Goal: Task Accomplishment & Management: Use online tool/utility

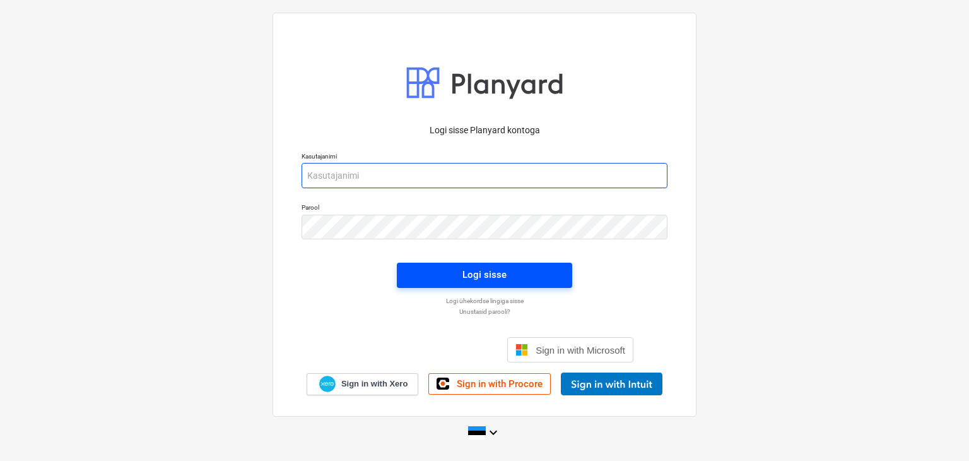
type input "[PERSON_NAME][EMAIL_ADDRESS][DOMAIN_NAME]"
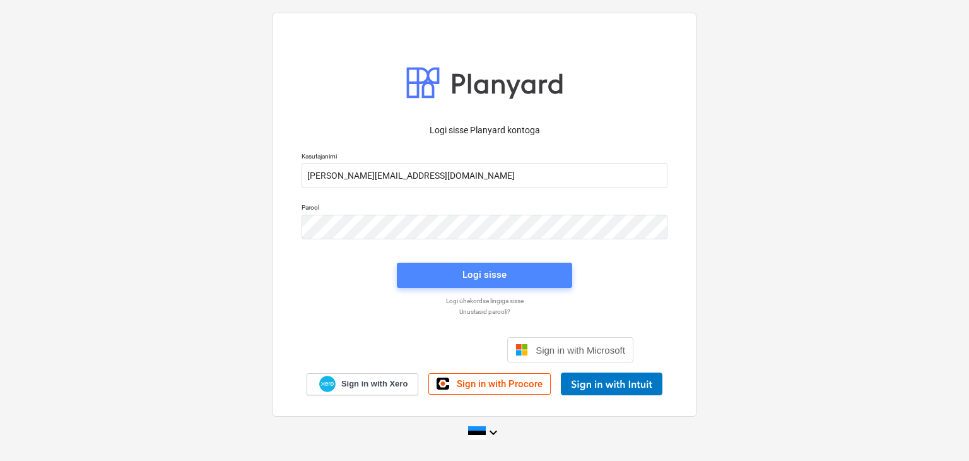
click at [449, 273] on span "Logi sisse" at bounding box center [484, 274] width 145 height 16
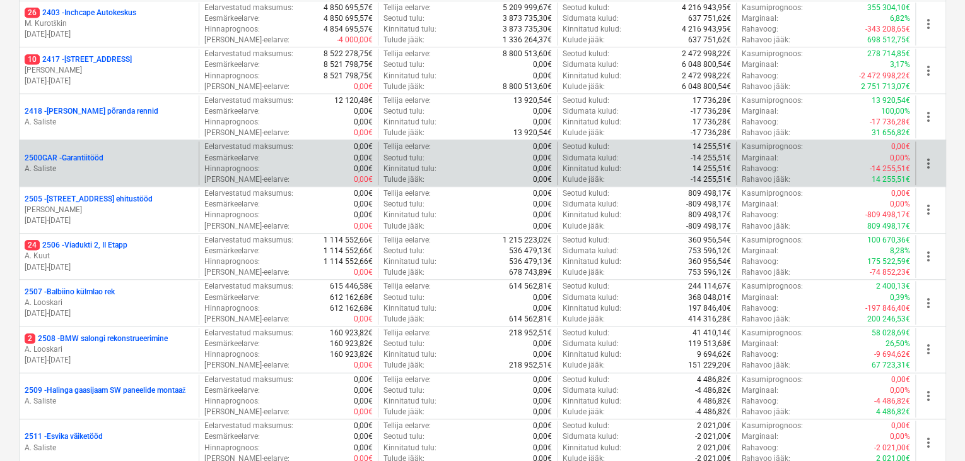
scroll to position [540, 0]
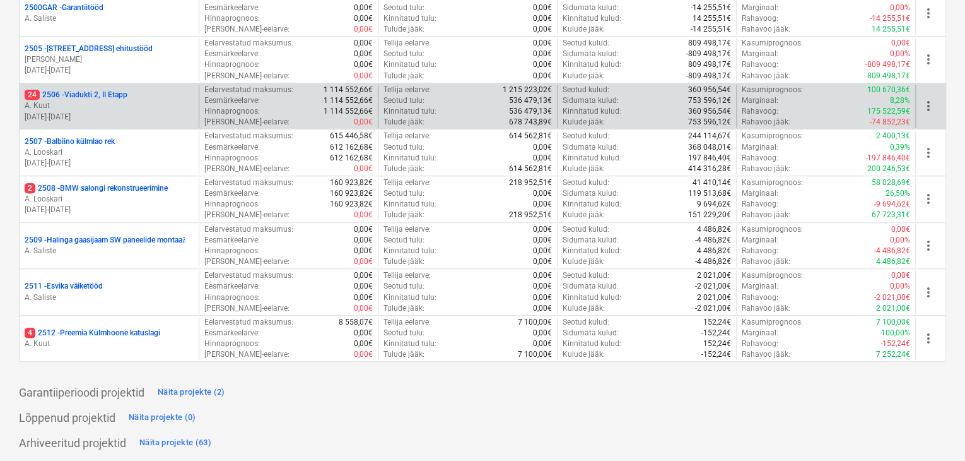
click at [100, 102] on p "A. Kuut" at bounding box center [109, 105] width 169 height 11
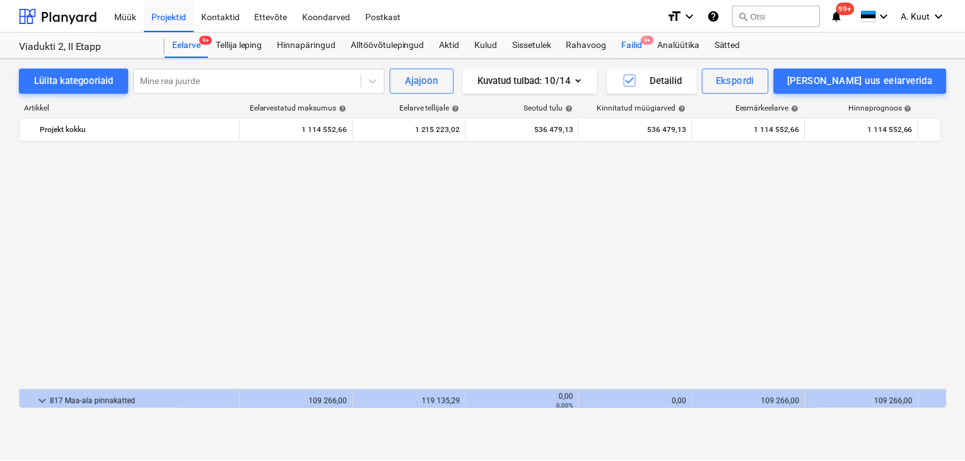
scroll to position [694, 0]
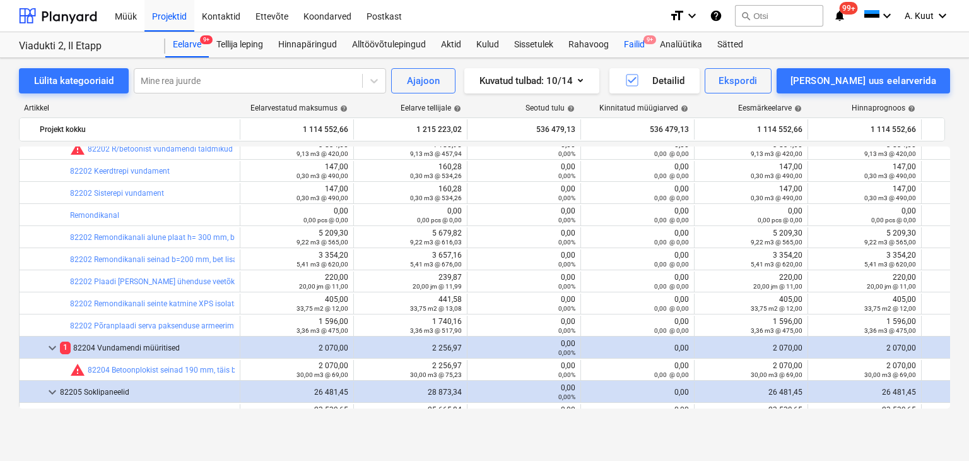
click at [635, 44] on div "Failid 9+" at bounding box center [635, 44] width 36 height 25
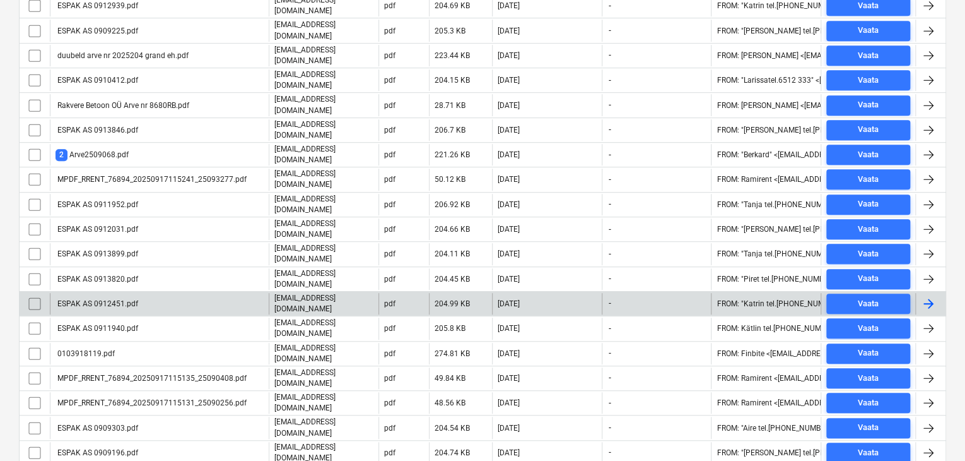
scroll to position [316, 0]
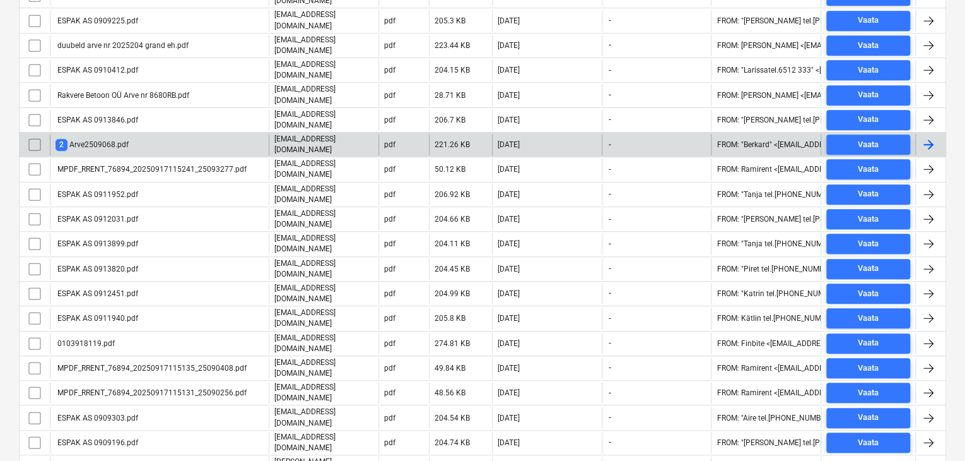
click at [138, 134] on div "2 Arve2509068.pdf" at bounding box center [159, 144] width 219 height 21
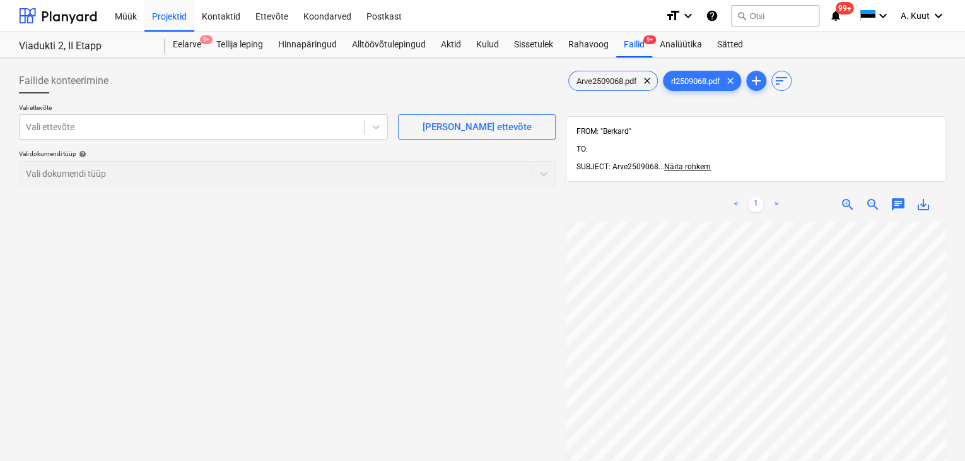
scroll to position [63, 0]
click at [611, 79] on span "Arve2509068.pdf" at bounding box center [607, 80] width 76 height 9
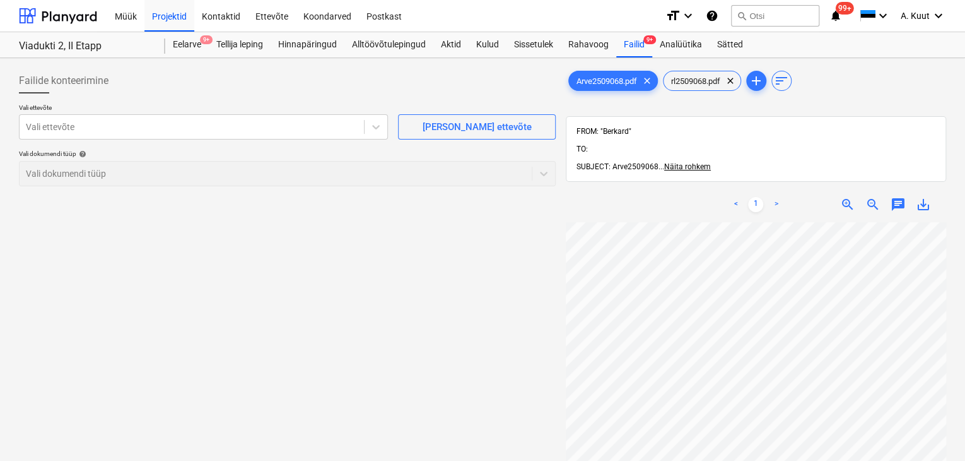
scroll to position [247, 45]
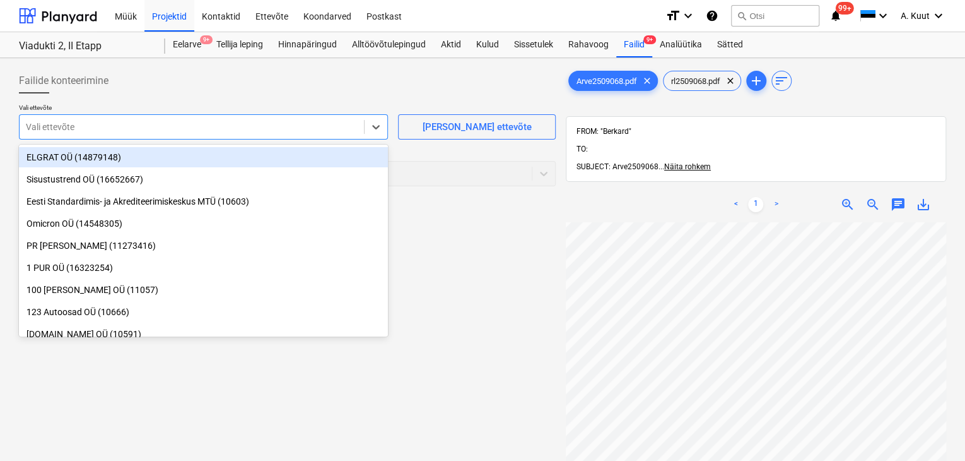
click at [163, 127] on div at bounding box center [192, 127] width 332 height 13
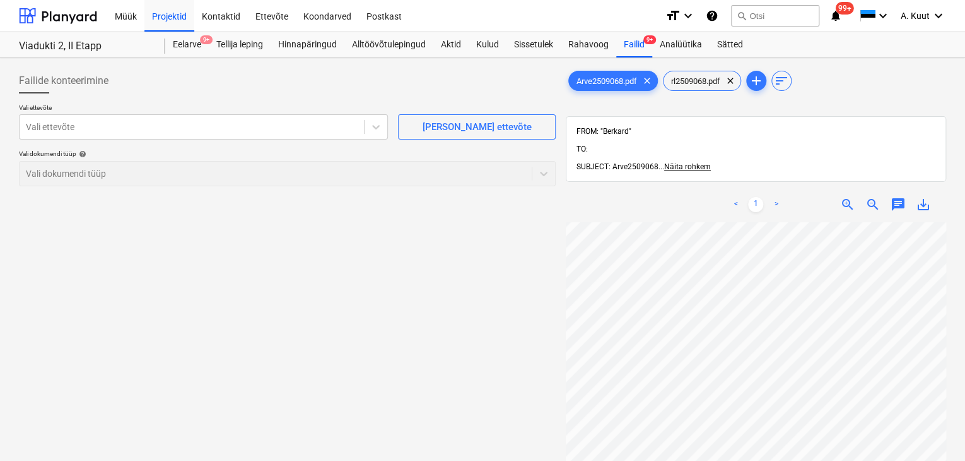
scroll to position [0, 46]
click at [45, 126] on div at bounding box center [192, 127] width 332 height 13
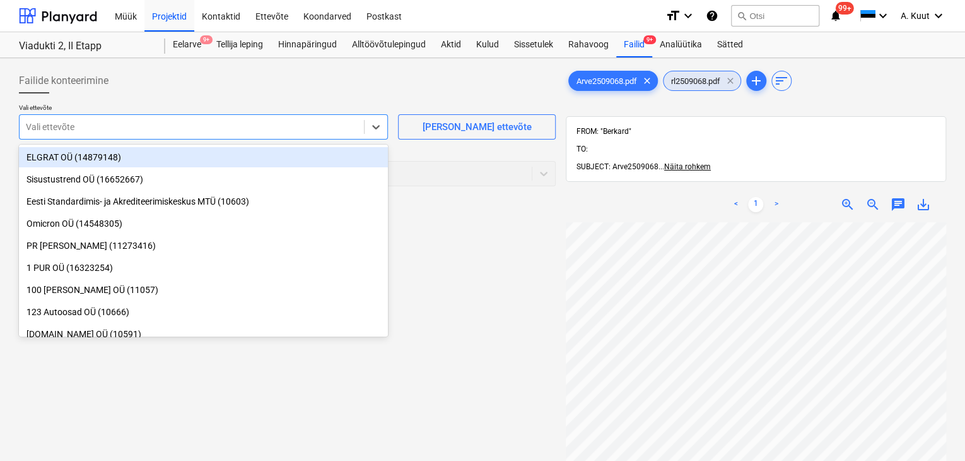
click at [727, 84] on div "rl2509068.pdf clear" at bounding box center [702, 81] width 78 height 20
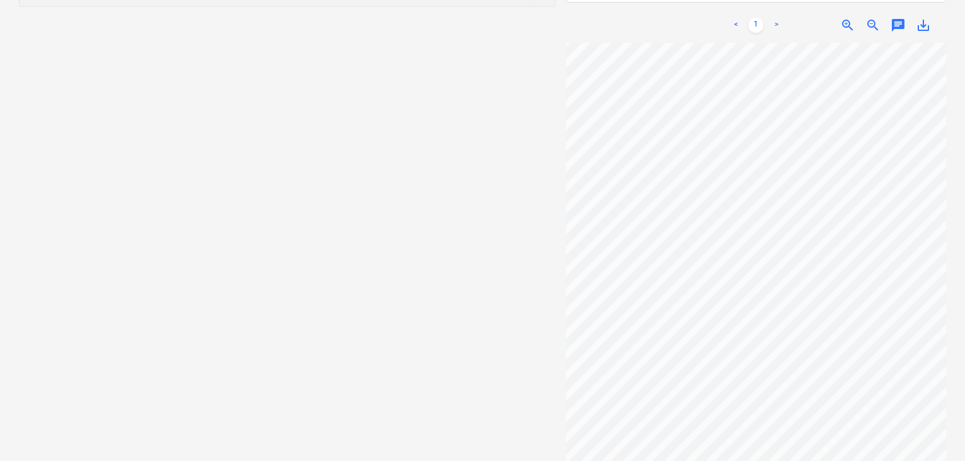
scroll to position [918, 292]
click at [873, 18] on span "zoom_out" at bounding box center [873, 25] width 15 height 15
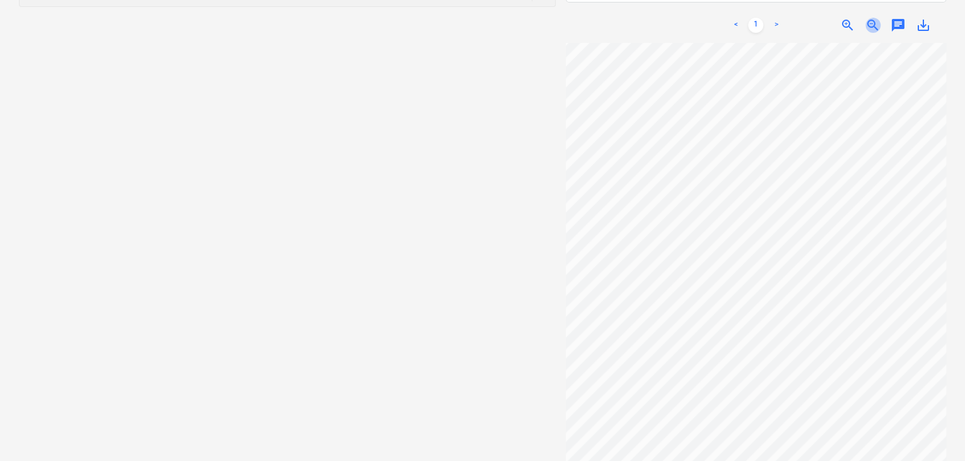
click at [873, 18] on span "zoom_out" at bounding box center [873, 25] width 15 height 15
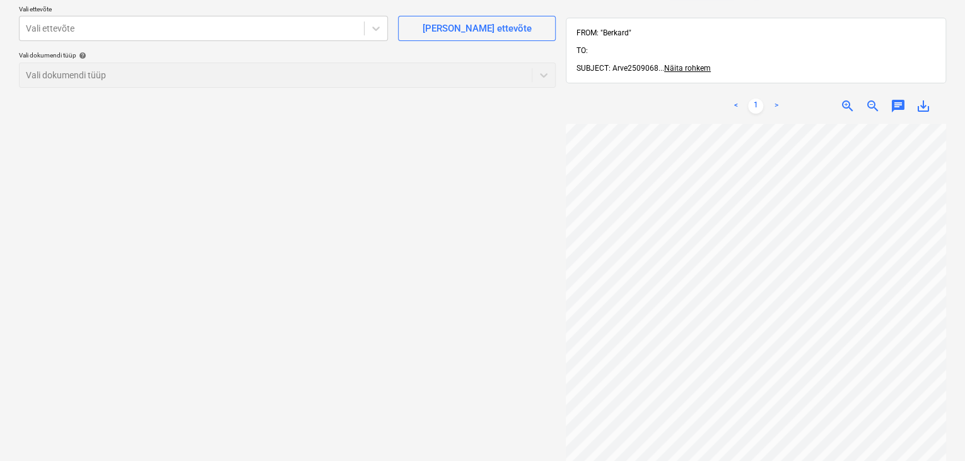
scroll to position [0, 0]
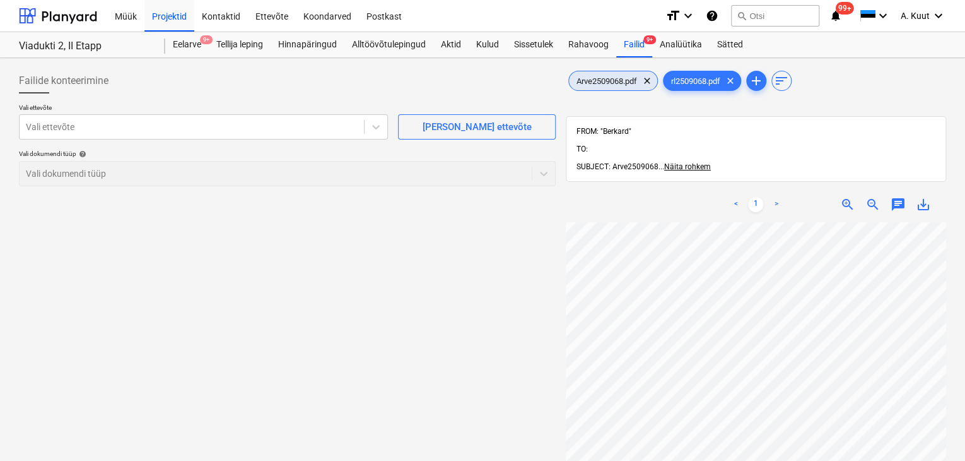
click at [605, 77] on span "Arve2509068.pdf" at bounding box center [607, 80] width 76 height 9
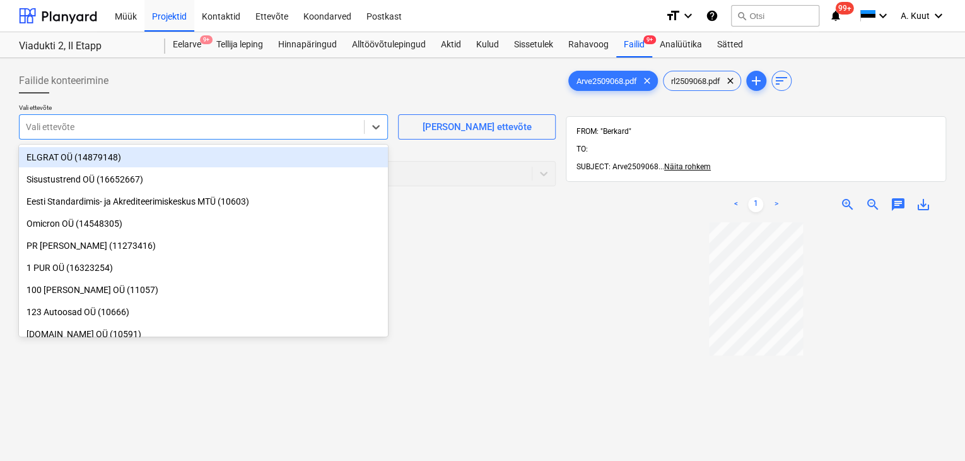
click at [105, 128] on div at bounding box center [192, 127] width 332 height 13
click at [843, 197] on span "zoom_in" at bounding box center [848, 204] width 15 height 15
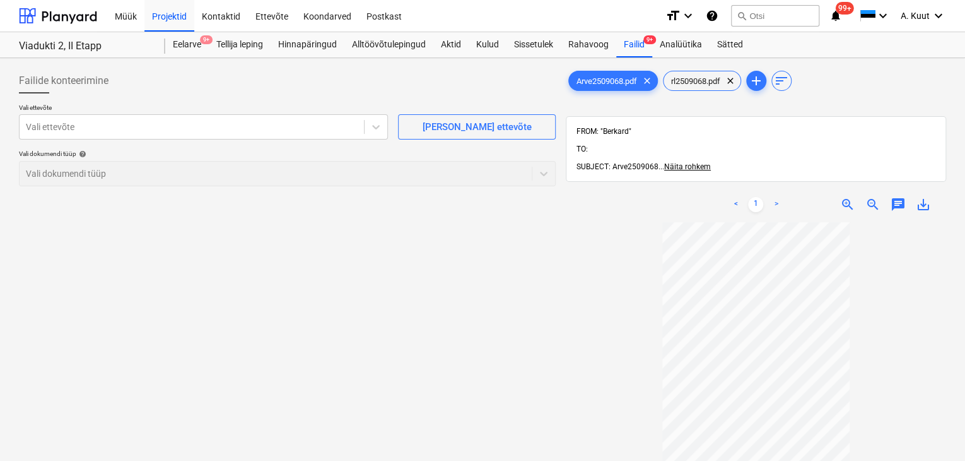
click at [843, 197] on span "zoom_in" at bounding box center [848, 204] width 15 height 15
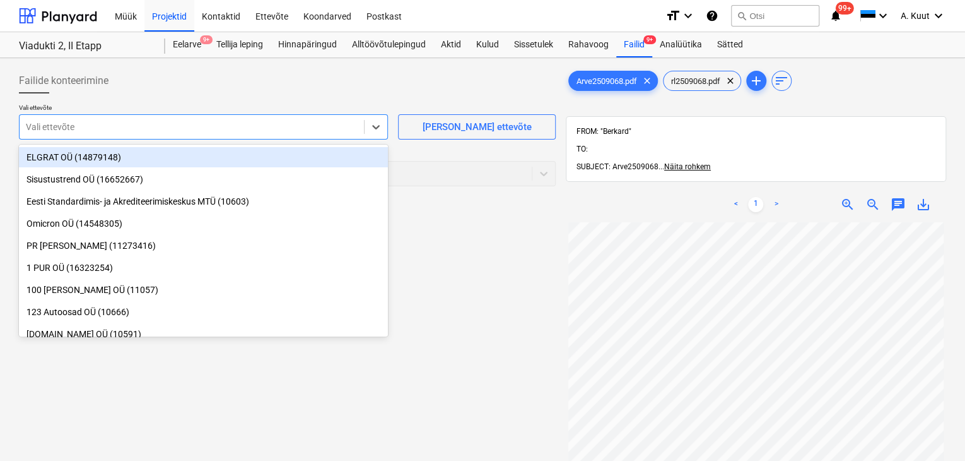
click at [88, 127] on div at bounding box center [192, 127] width 332 height 13
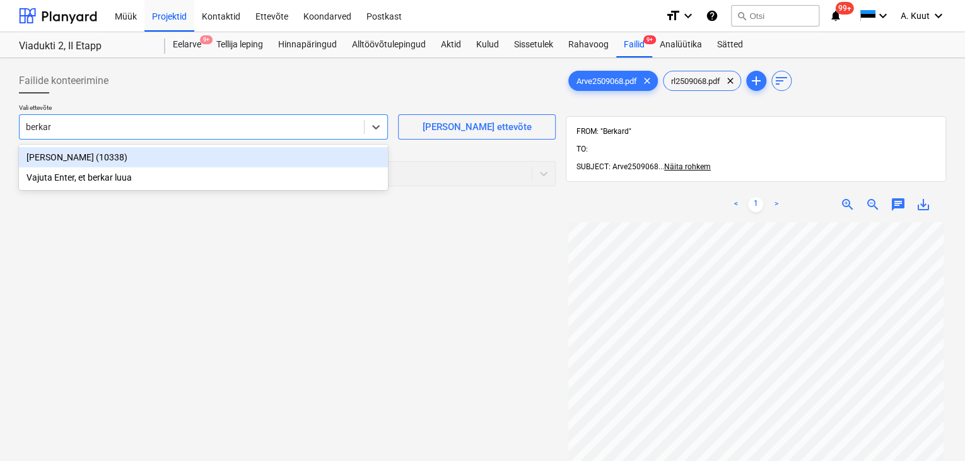
type input "berkard"
click at [57, 160] on div "[PERSON_NAME] (10338)" at bounding box center [203, 157] width 369 height 20
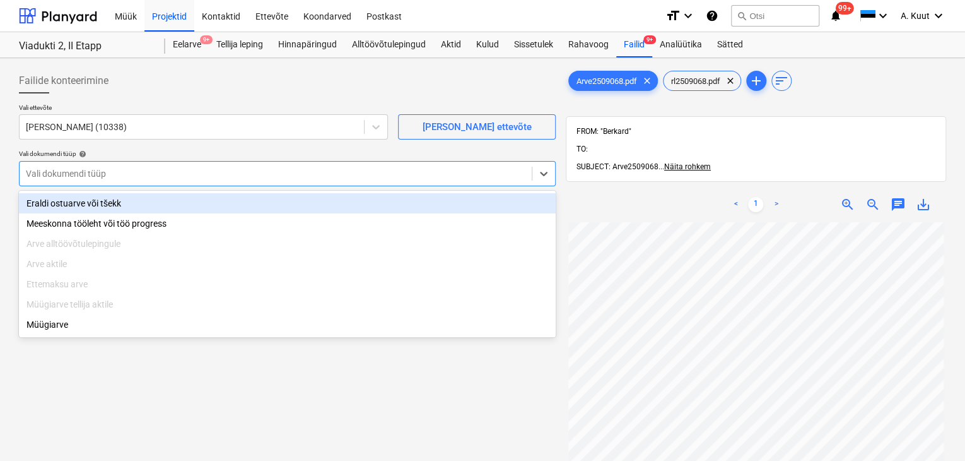
click at [58, 172] on div at bounding box center [276, 173] width 500 height 13
click at [81, 203] on div "Eraldi ostuarve või tšekk" at bounding box center [287, 203] width 537 height 20
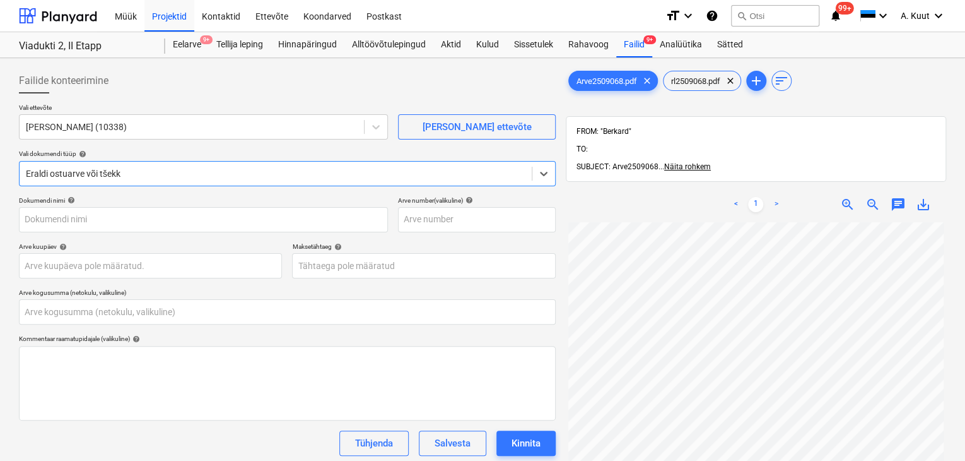
type input "Arve2509068.pdf"
type input "0,00"
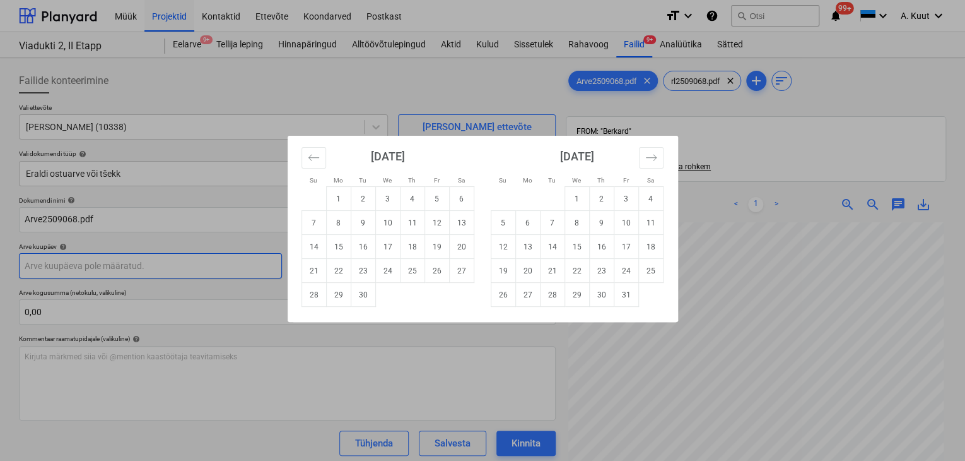
click at [33, 265] on body "Müük Projektid Kontaktid Ettevõte Koondarved Postkast format_size keyboard_arro…" at bounding box center [482, 230] width 965 height 461
click at [388, 246] on td "17" at bounding box center [387, 247] width 25 height 24
type input "[DATE]"
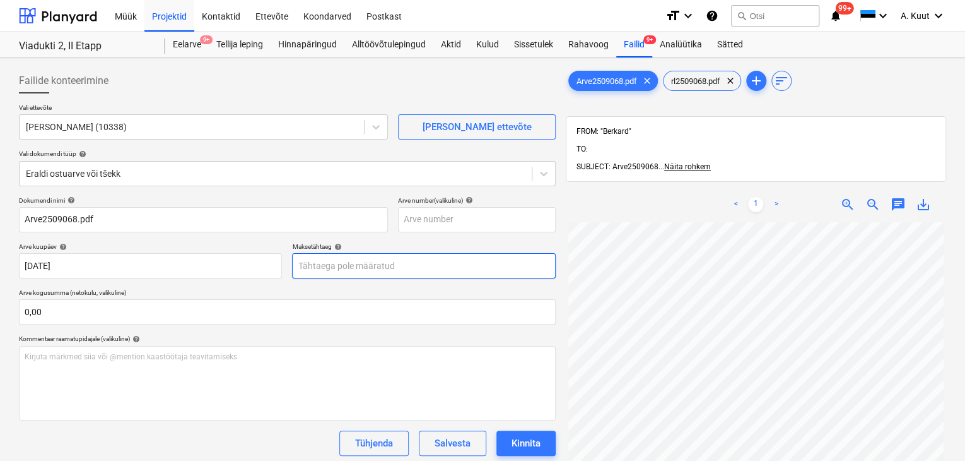
click at [346, 266] on body "Müük Projektid Kontaktid Ettevõte Koondarved Postkast format_size keyboard_arro…" at bounding box center [482, 230] width 965 height 461
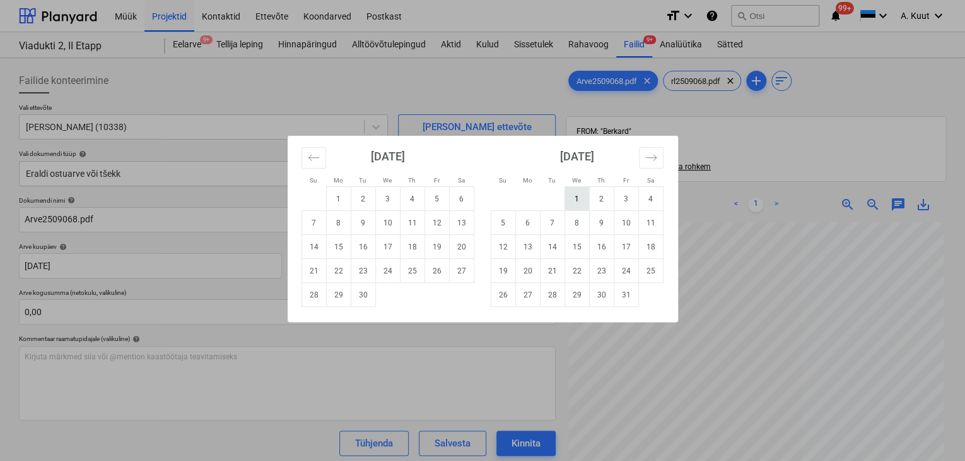
click at [579, 201] on td "1" at bounding box center [577, 199] width 25 height 24
type input "[DATE]"
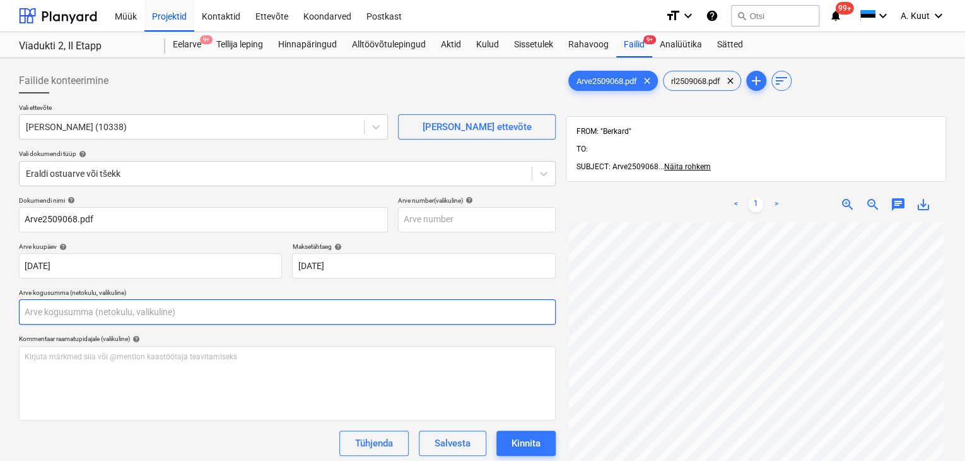
click at [45, 310] on input "text" at bounding box center [287, 311] width 537 height 25
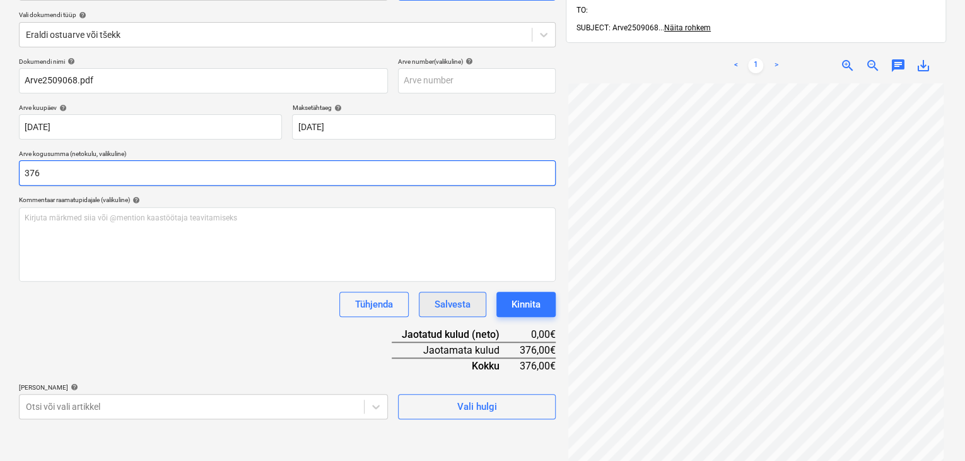
scroll to position [179, 0]
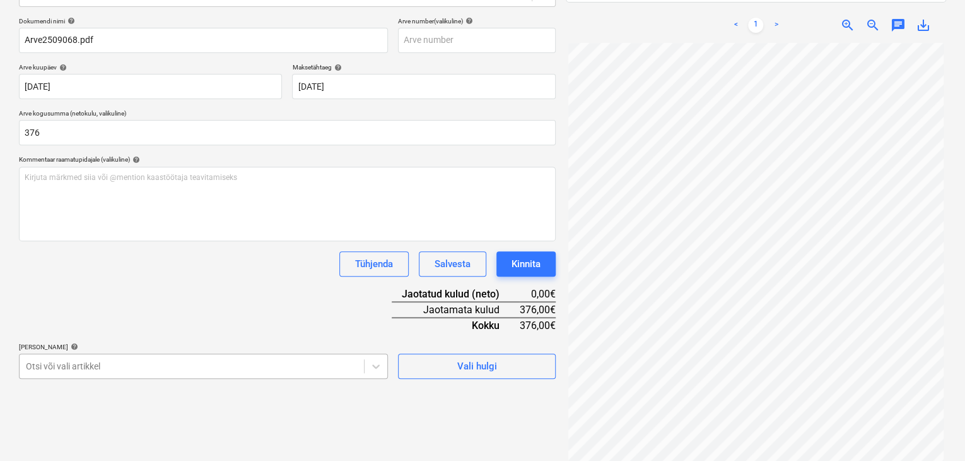
type input "376,00"
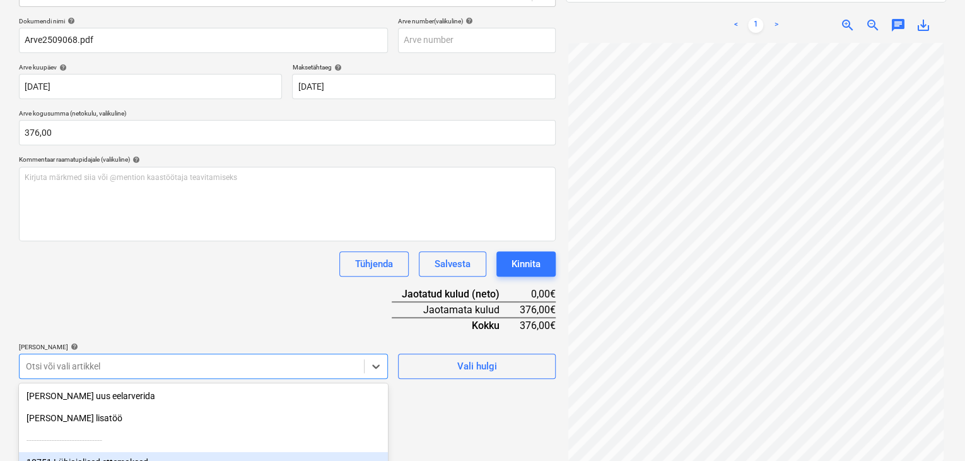
scroll to position [293, 0]
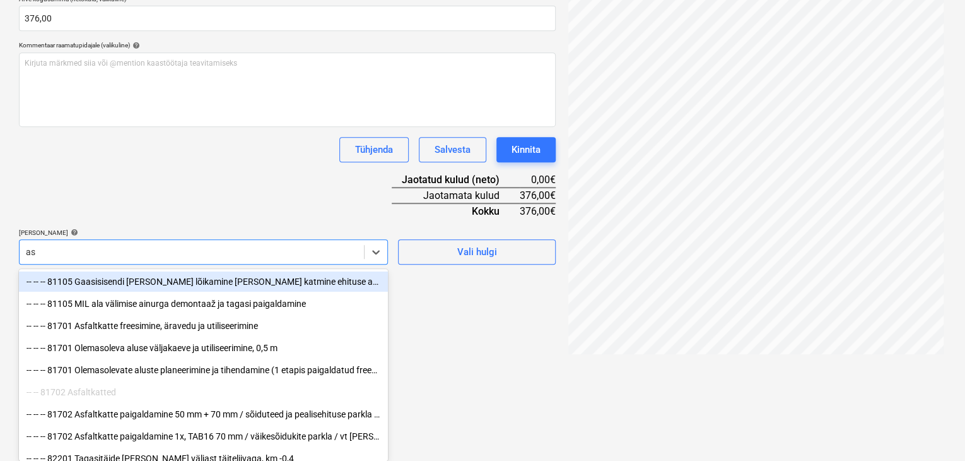
type input "asf"
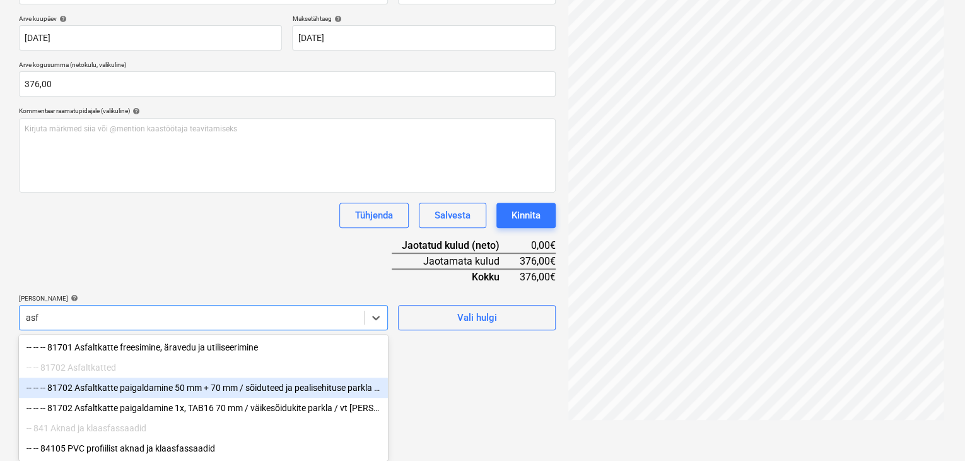
click at [136, 384] on div "-- -- -- 81702 Asfaltkatte paigaldamine 50 mm + 70 mm / sõiduteed ja pealisehit…" at bounding box center [203, 387] width 369 height 20
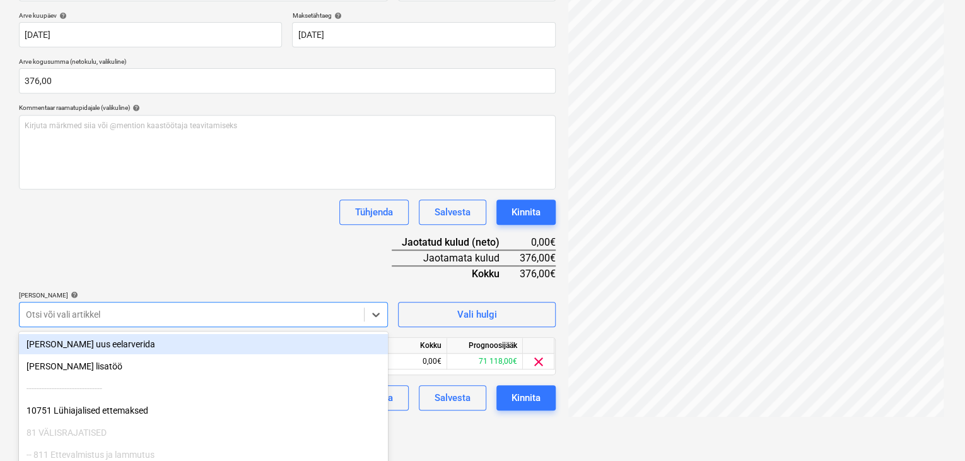
click at [175, 281] on div "Dokumendi nimi help Arve2509068.pdf Arve number (valikuline) help [PERSON_NAME]…" at bounding box center [287, 187] width 537 height 445
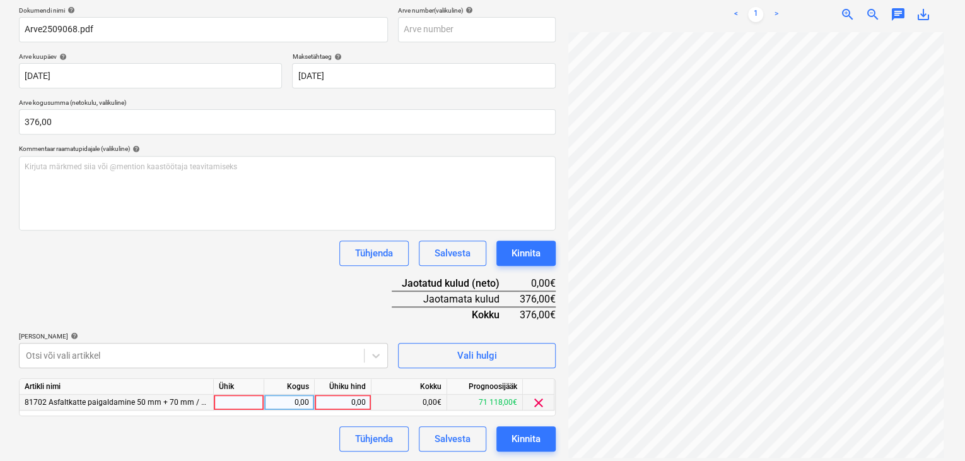
click at [360, 402] on div "0,00" at bounding box center [343, 402] width 46 height 16
type input "376"
click at [310, 290] on div "Dokumendi nimi help Arve2509068.pdf Arve number (valikuline) help [PERSON_NAME]…" at bounding box center [287, 228] width 537 height 445
click at [531, 440] on div "Kinnita" at bounding box center [526, 438] width 29 height 16
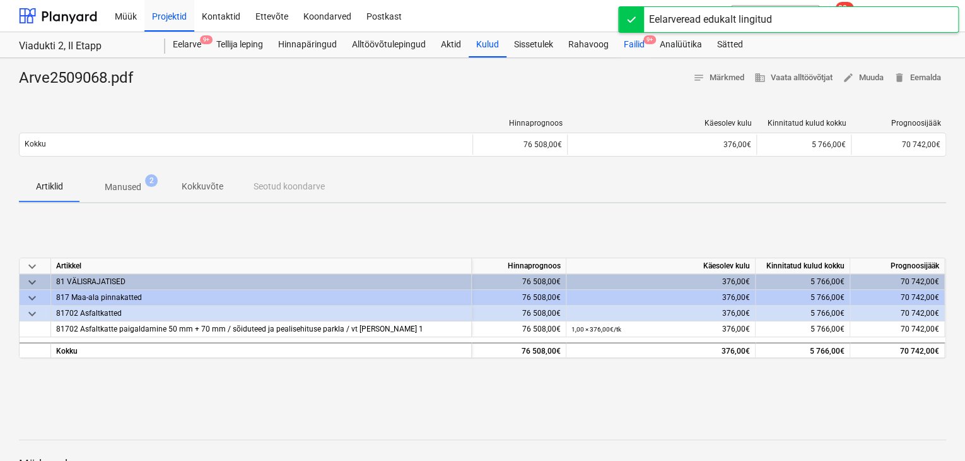
click at [633, 45] on div "Failid 9+" at bounding box center [635, 44] width 36 height 25
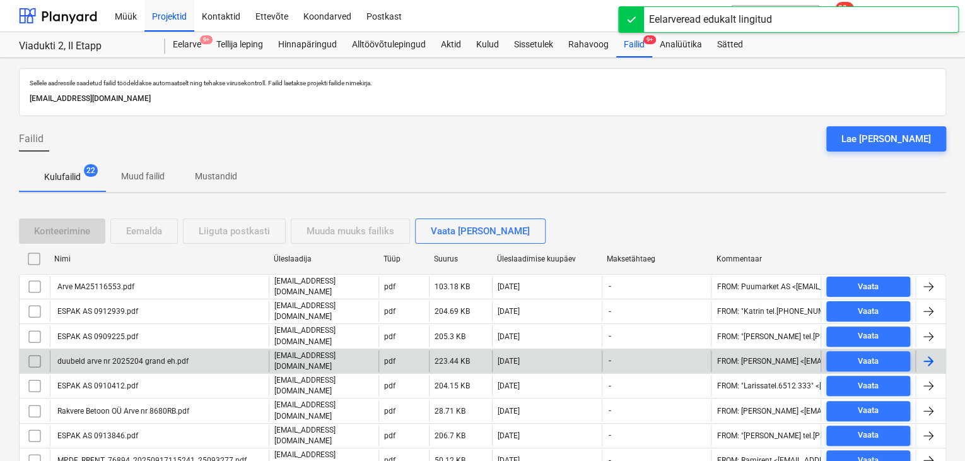
scroll to position [252, 0]
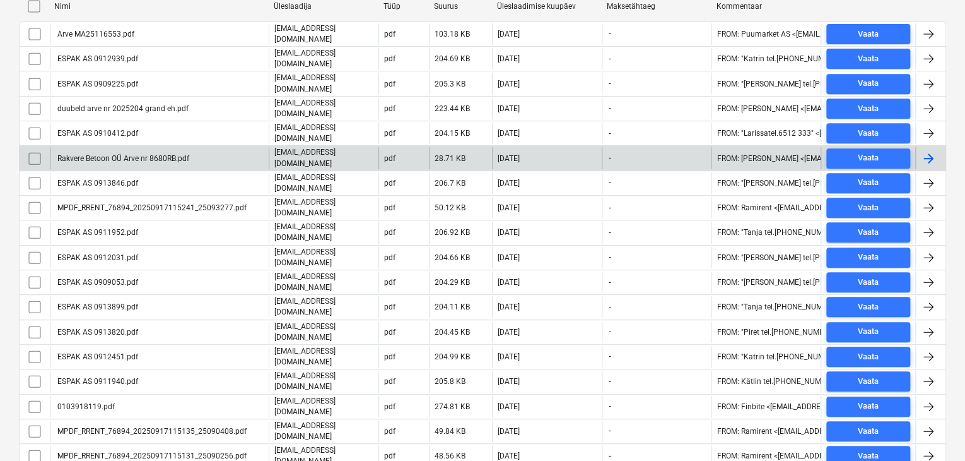
click at [129, 154] on div "Rakvere Betoon OÜ Arve nr 8680RB.pdf" at bounding box center [123, 158] width 134 height 9
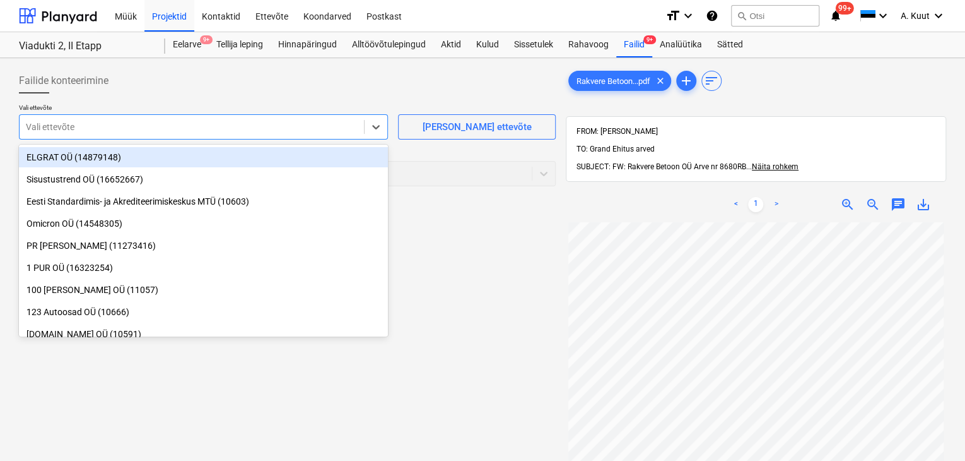
click at [82, 126] on div at bounding box center [192, 127] width 332 height 13
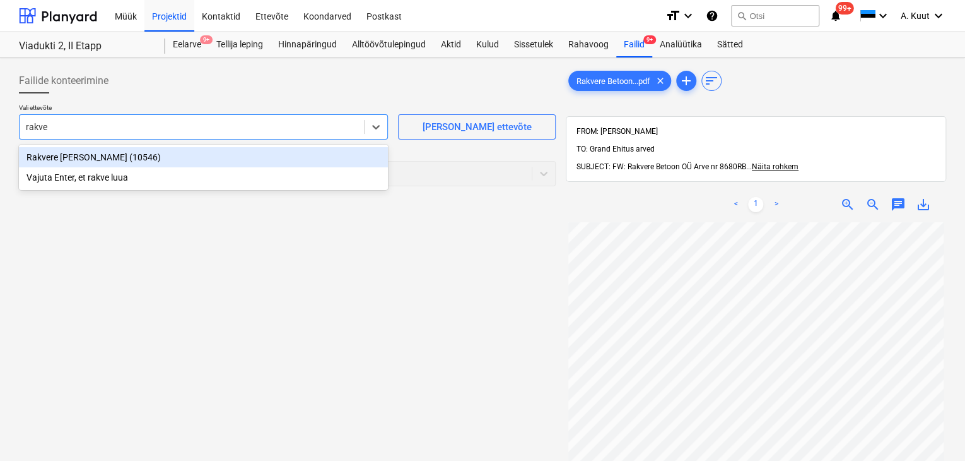
type input "rakver"
click at [49, 159] on div "Rakvere [PERSON_NAME] (10546)" at bounding box center [203, 157] width 369 height 20
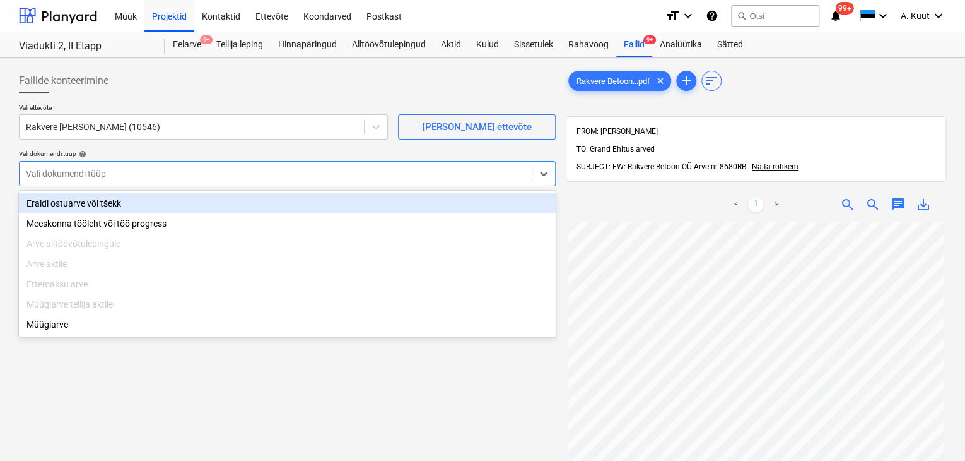
click at [50, 170] on div at bounding box center [276, 173] width 500 height 13
click at [50, 199] on div "Eraldi ostuarve või tšekk" at bounding box center [287, 203] width 537 height 20
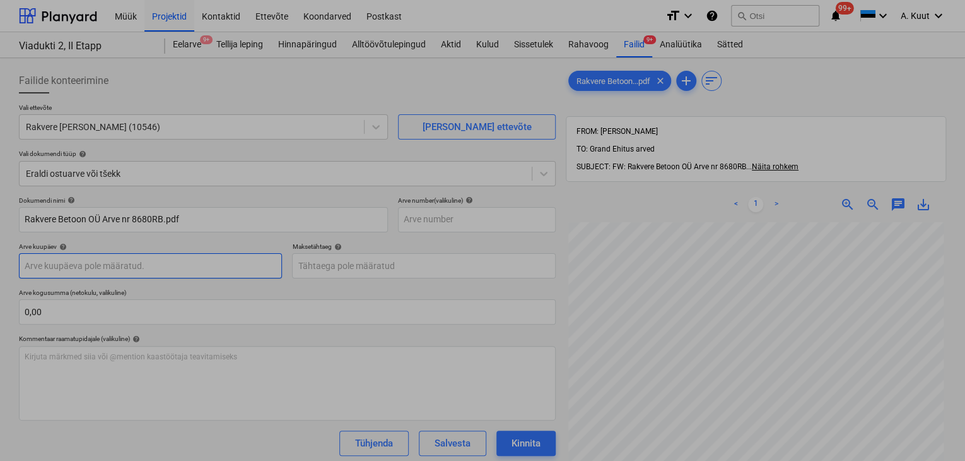
click at [46, 268] on body "Müük Projektid Kontaktid Ettevõte Koondarved Postkast format_size keyboard_arro…" at bounding box center [482, 230] width 965 height 461
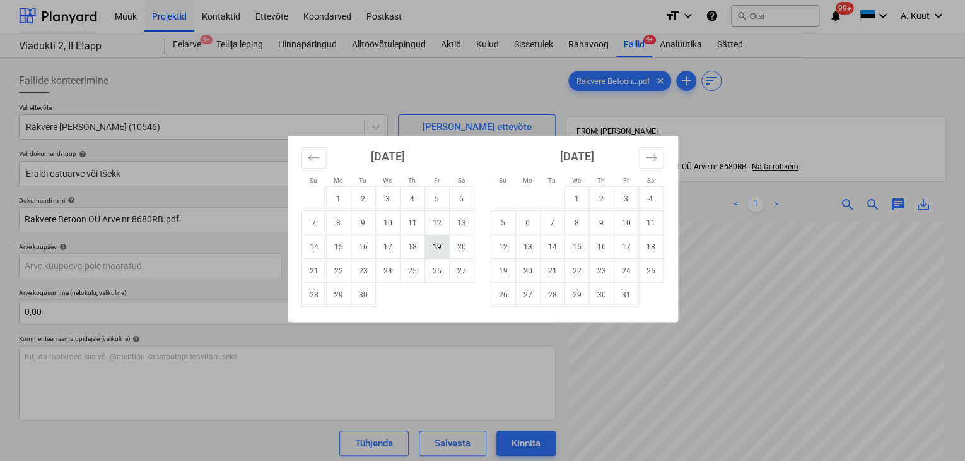
click at [437, 248] on td "19" at bounding box center [437, 247] width 25 height 24
type input "[DATE]"
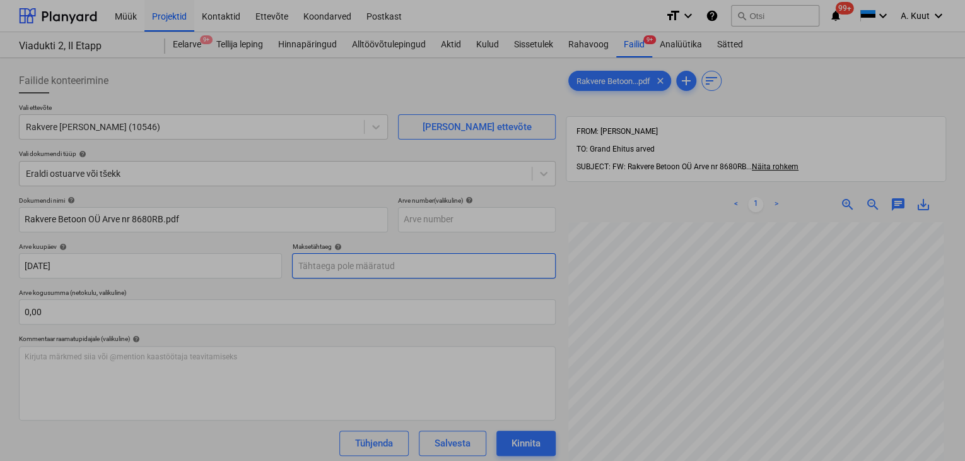
click at [321, 266] on body "Müük Projektid Kontaktid Ettevõte Koondarved Postkast format_size keyboard_arro…" at bounding box center [482, 230] width 965 height 461
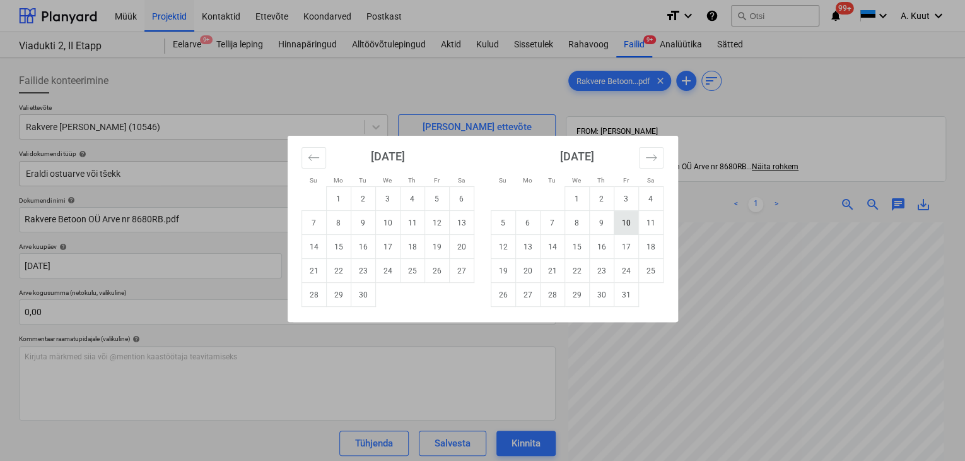
click at [626, 222] on td "10" at bounding box center [626, 223] width 25 height 24
type input "[DATE]"
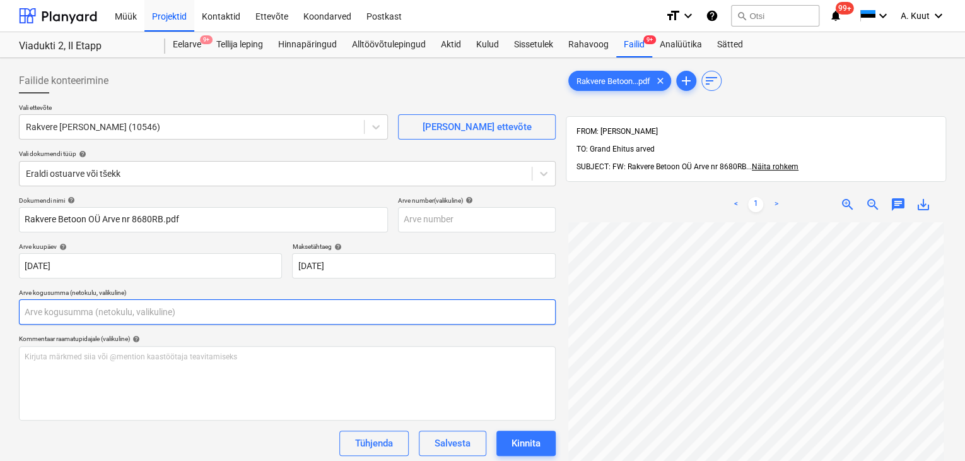
click at [68, 308] on input "text" at bounding box center [287, 311] width 537 height 25
click at [73, 311] on input "text" at bounding box center [287, 311] width 537 height 25
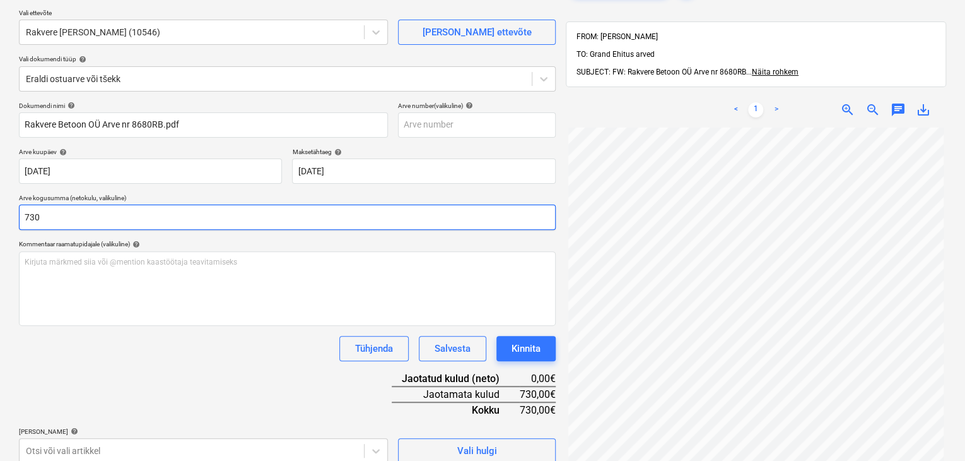
scroll to position [126, 0]
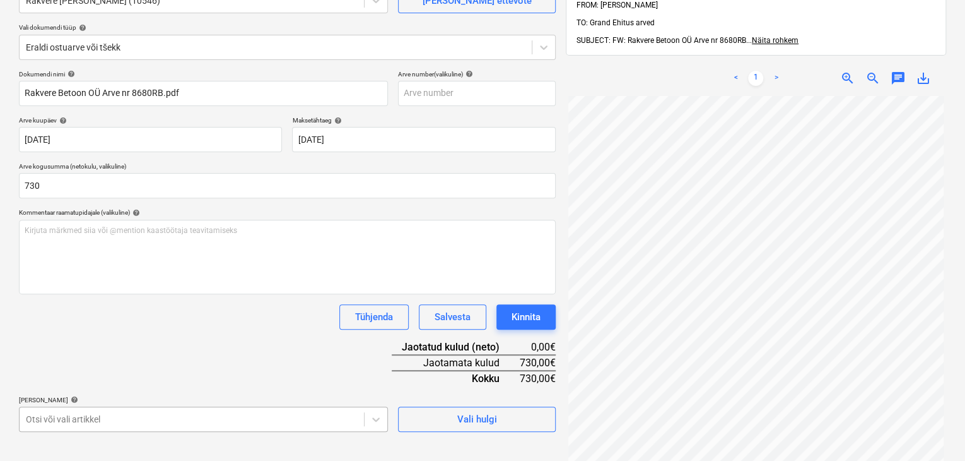
type input "730,00"
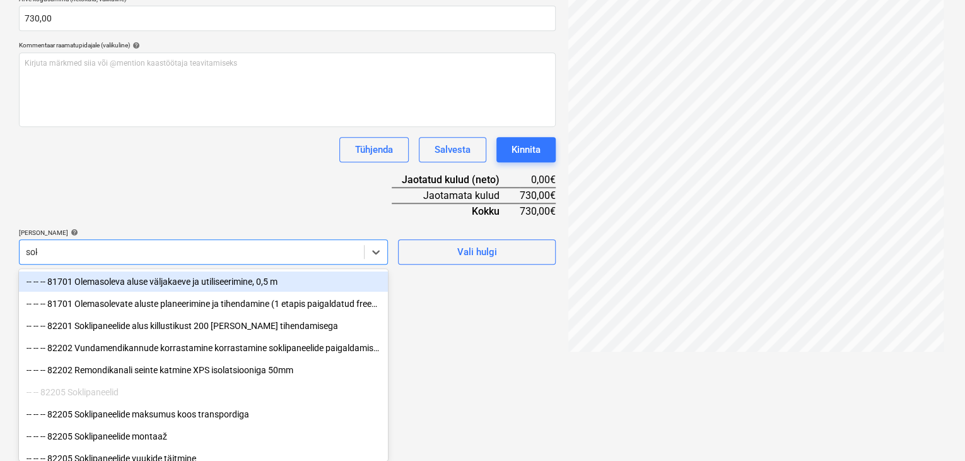
scroll to position [291, 0]
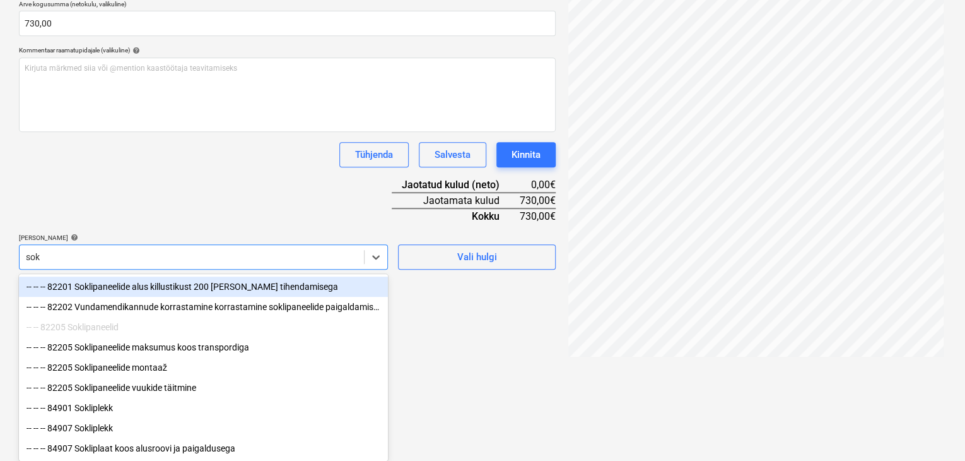
type input "sokl"
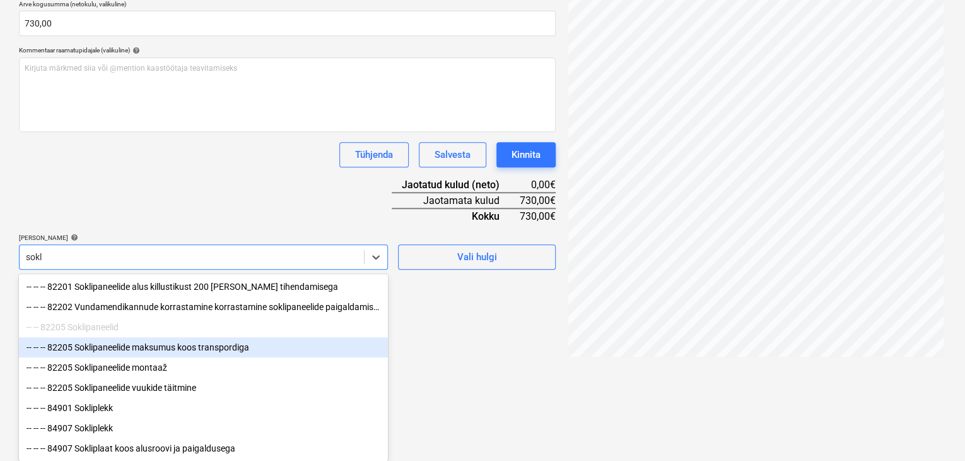
click at [128, 344] on div "-- -- -- 82205 Soklipaneelide maksumus koos transpordiga" at bounding box center [203, 347] width 369 height 20
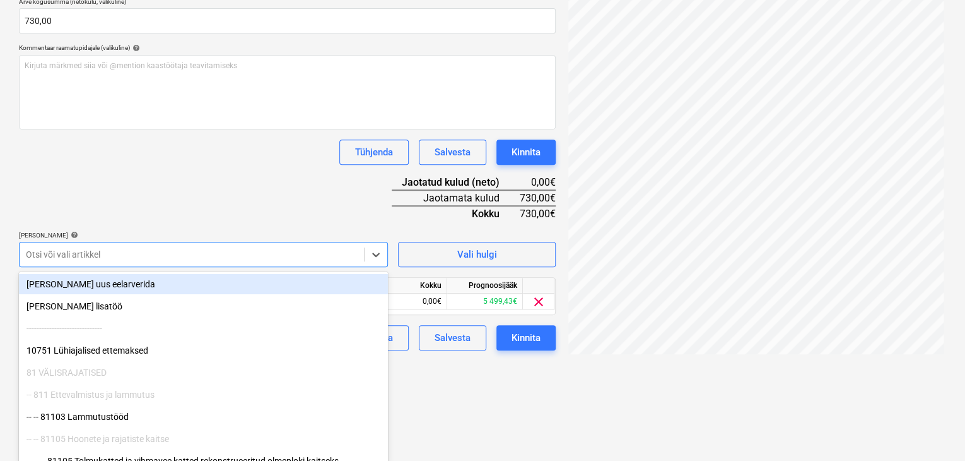
click at [210, 208] on div "Dokumendi nimi help Rakvere Betoon OÜ Arve nr 8680RB.pdf Arve number (valikulin…" at bounding box center [287, 127] width 537 height 445
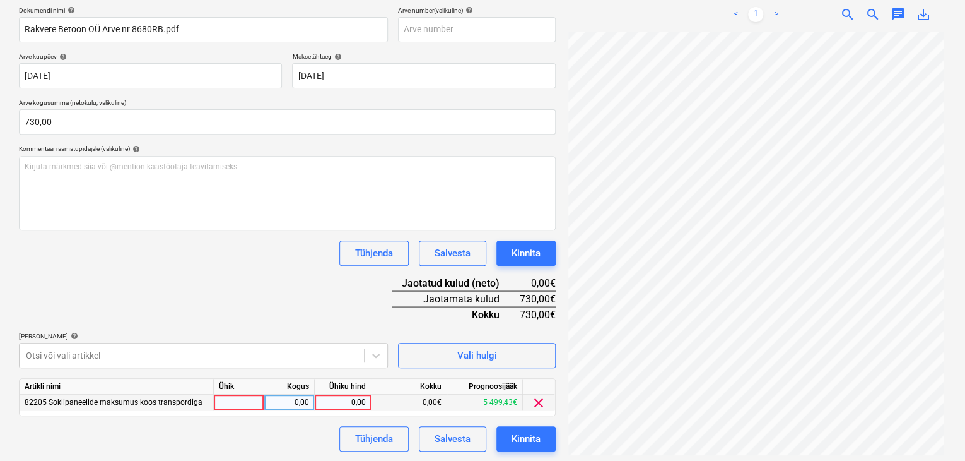
click at [365, 401] on div "0,00" at bounding box center [343, 402] width 46 height 16
type input "730"
click at [336, 312] on div "Dokumendi nimi help Rakvere Betoon OÜ Arve nr 8680RB.pdf Arve number (valikulin…" at bounding box center [287, 228] width 537 height 445
click at [534, 437] on div "Kinnita" at bounding box center [526, 438] width 29 height 16
